Goal: Task Accomplishment & Management: Use online tool/utility

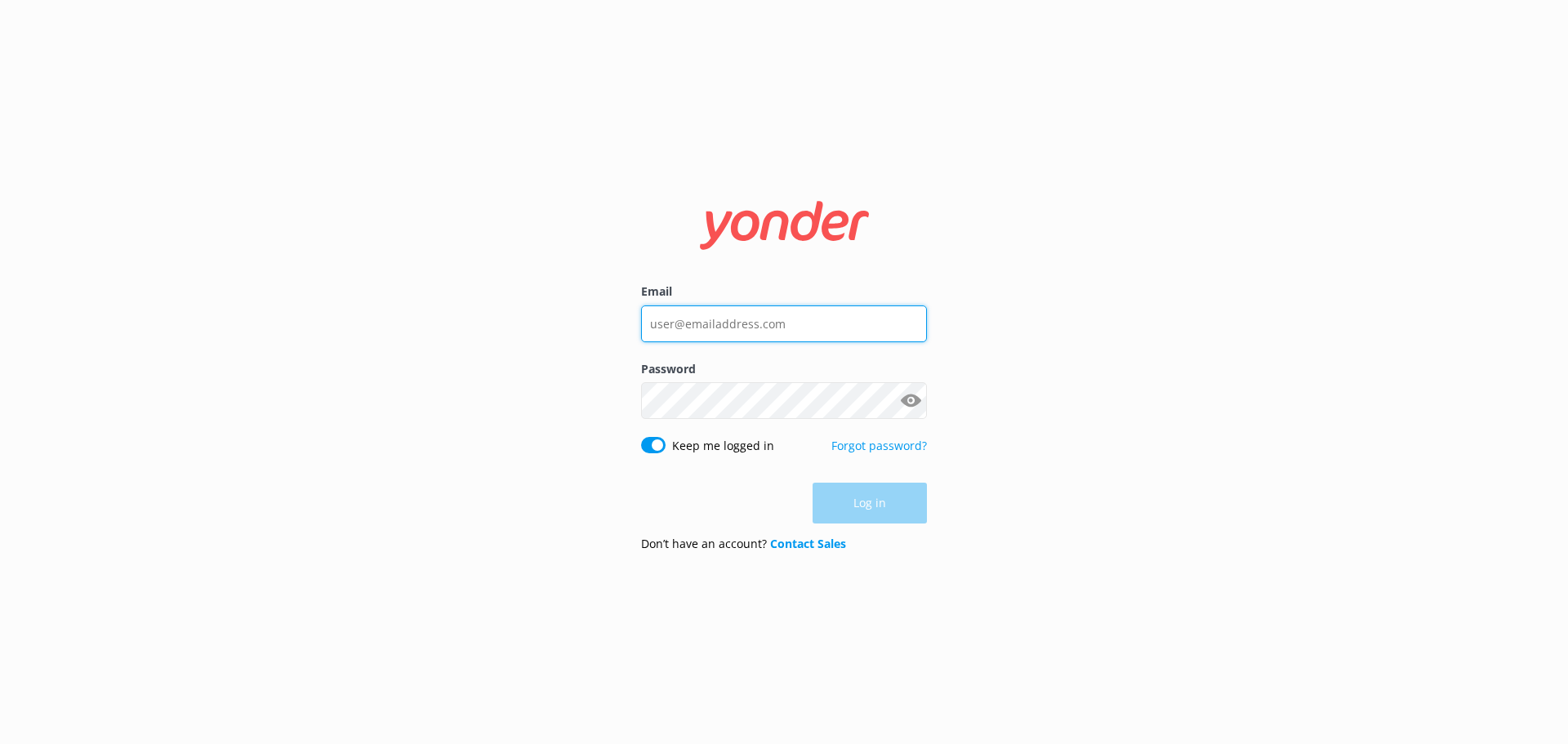
type input "[EMAIL_ADDRESS][DOMAIN_NAME]"
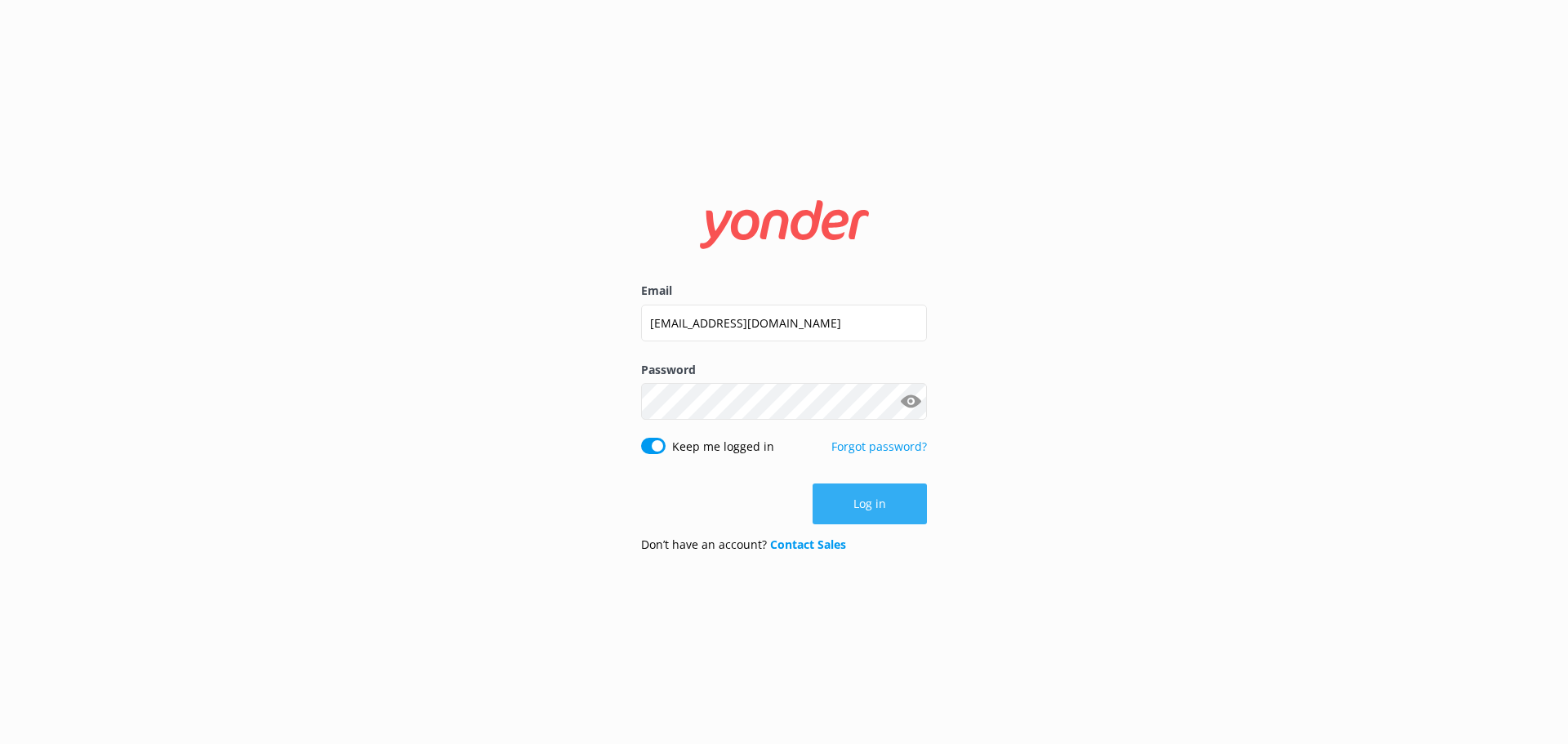
click at [875, 498] on div "Log in" at bounding box center [784, 504] width 285 height 41
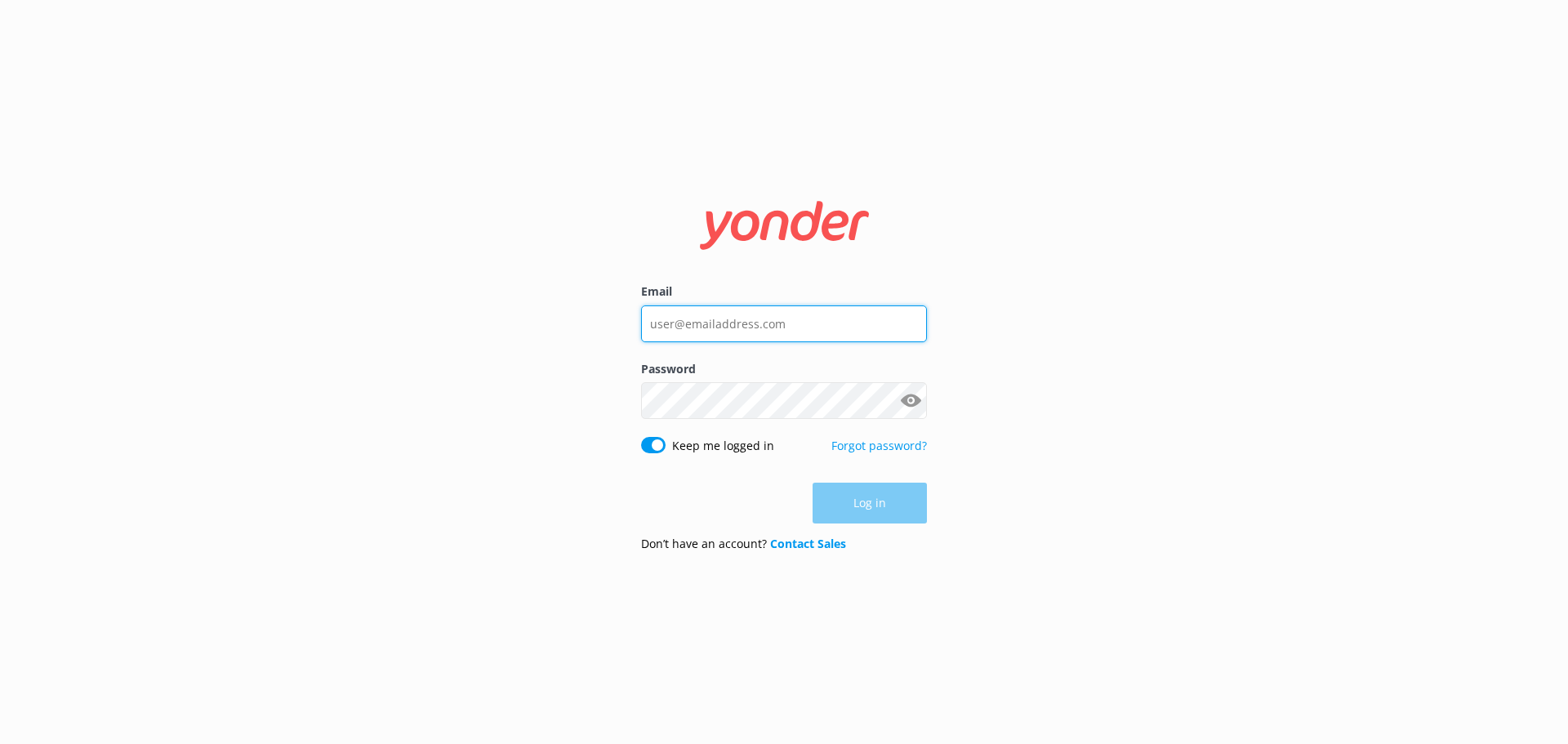
type input "[EMAIL_ADDRESS][DOMAIN_NAME]"
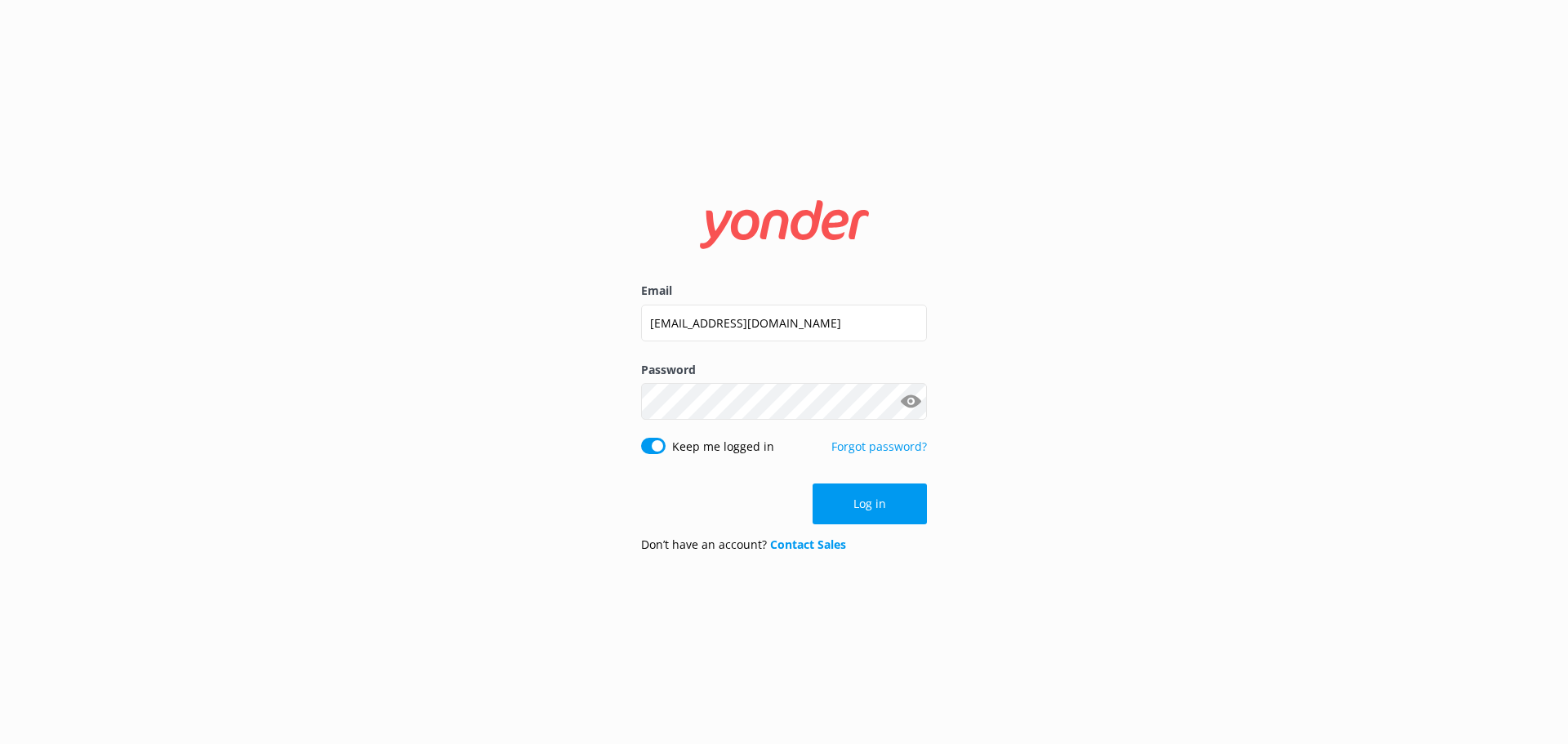
click at [857, 504] on div "Log in" at bounding box center [784, 504] width 285 height 41
click at [878, 507] on button "Log in" at bounding box center [870, 504] width 114 height 41
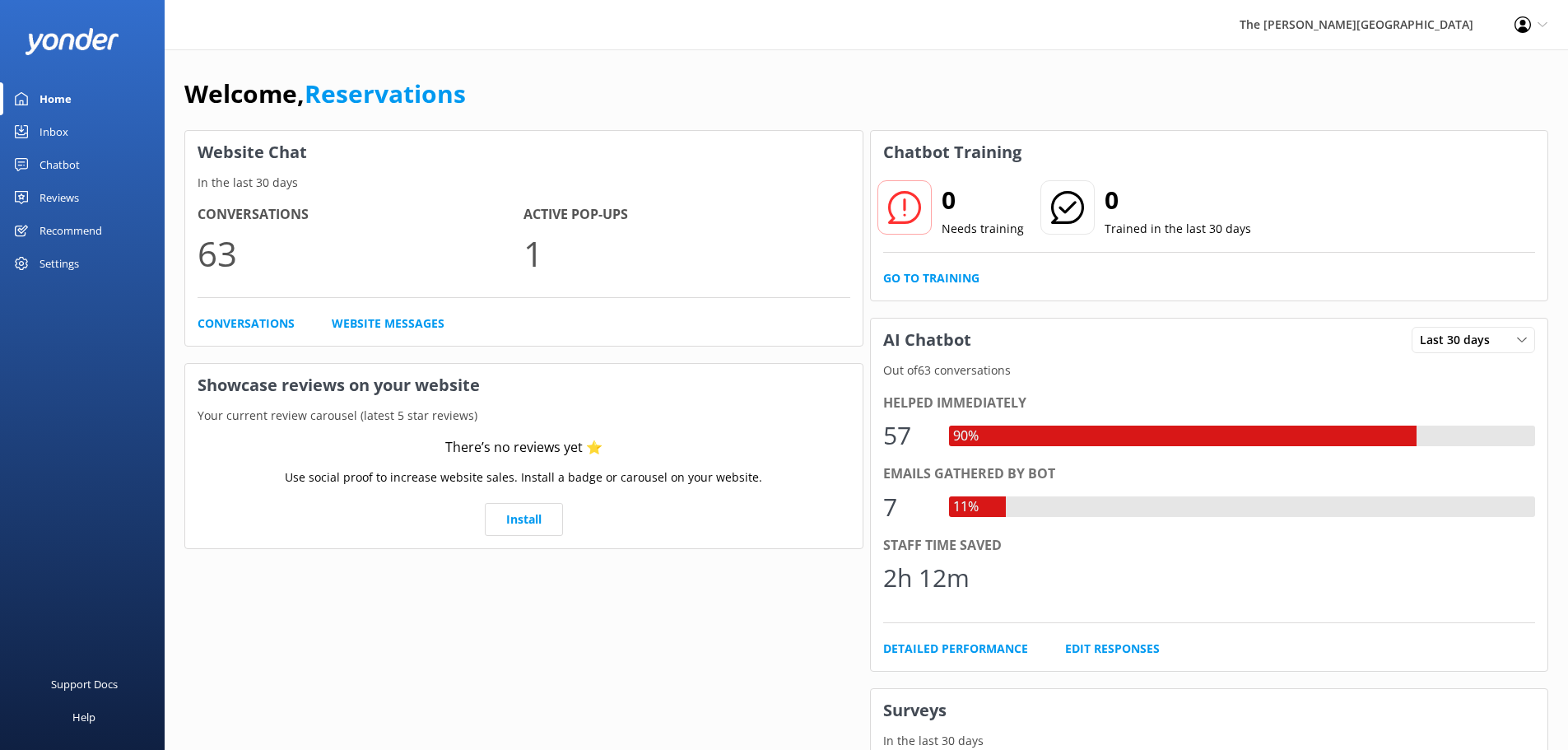
click at [106, 130] on link "Inbox" at bounding box center [82, 131] width 165 height 33
